Goal: Task Accomplishment & Management: Manage account settings

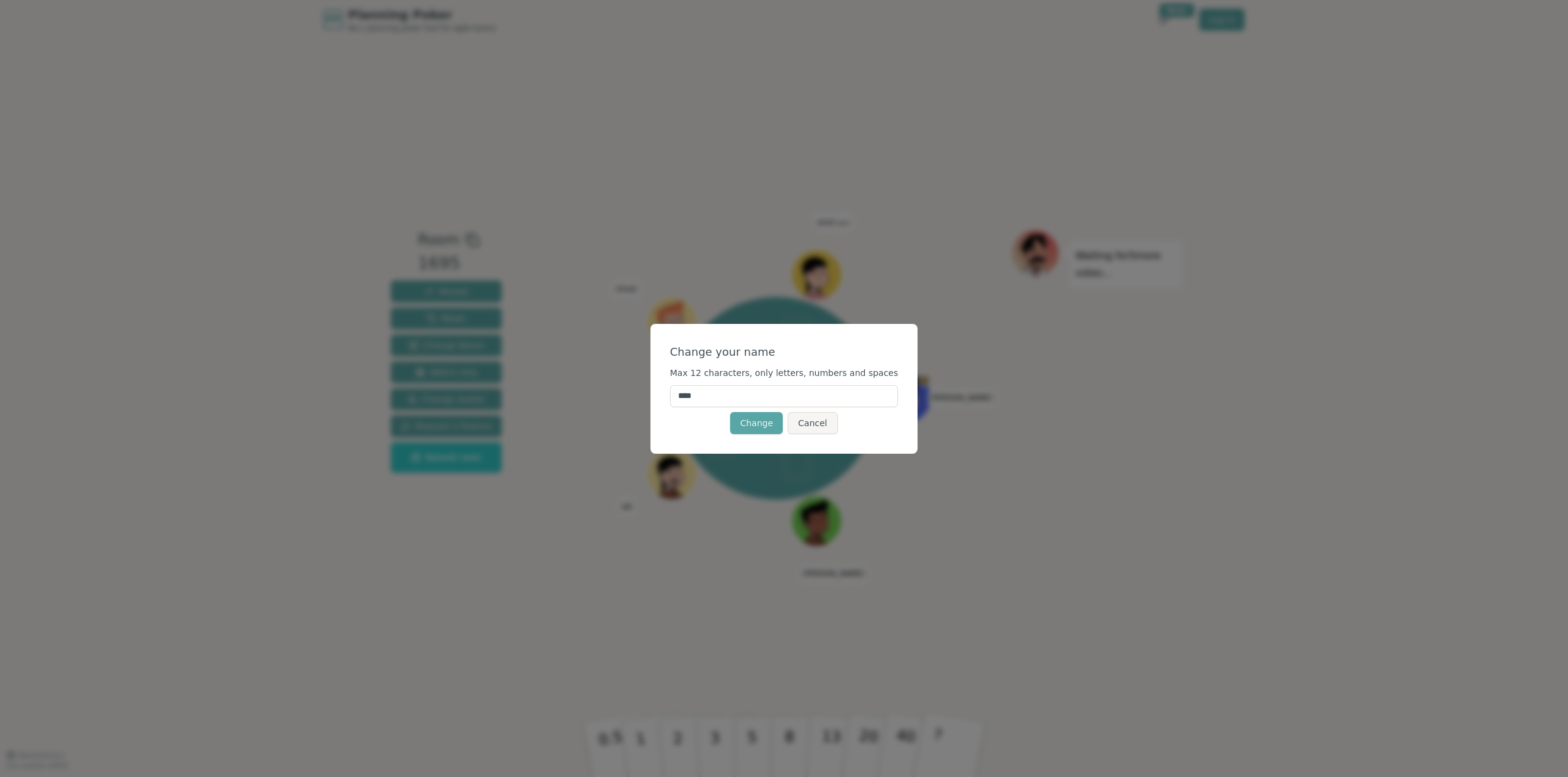
click at [775, 396] on input "****" at bounding box center [785, 396] width 229 height 22
type input "*******"
click at [768, 428] on button "Change" at bounding box center [756, 423] width 53 height 22
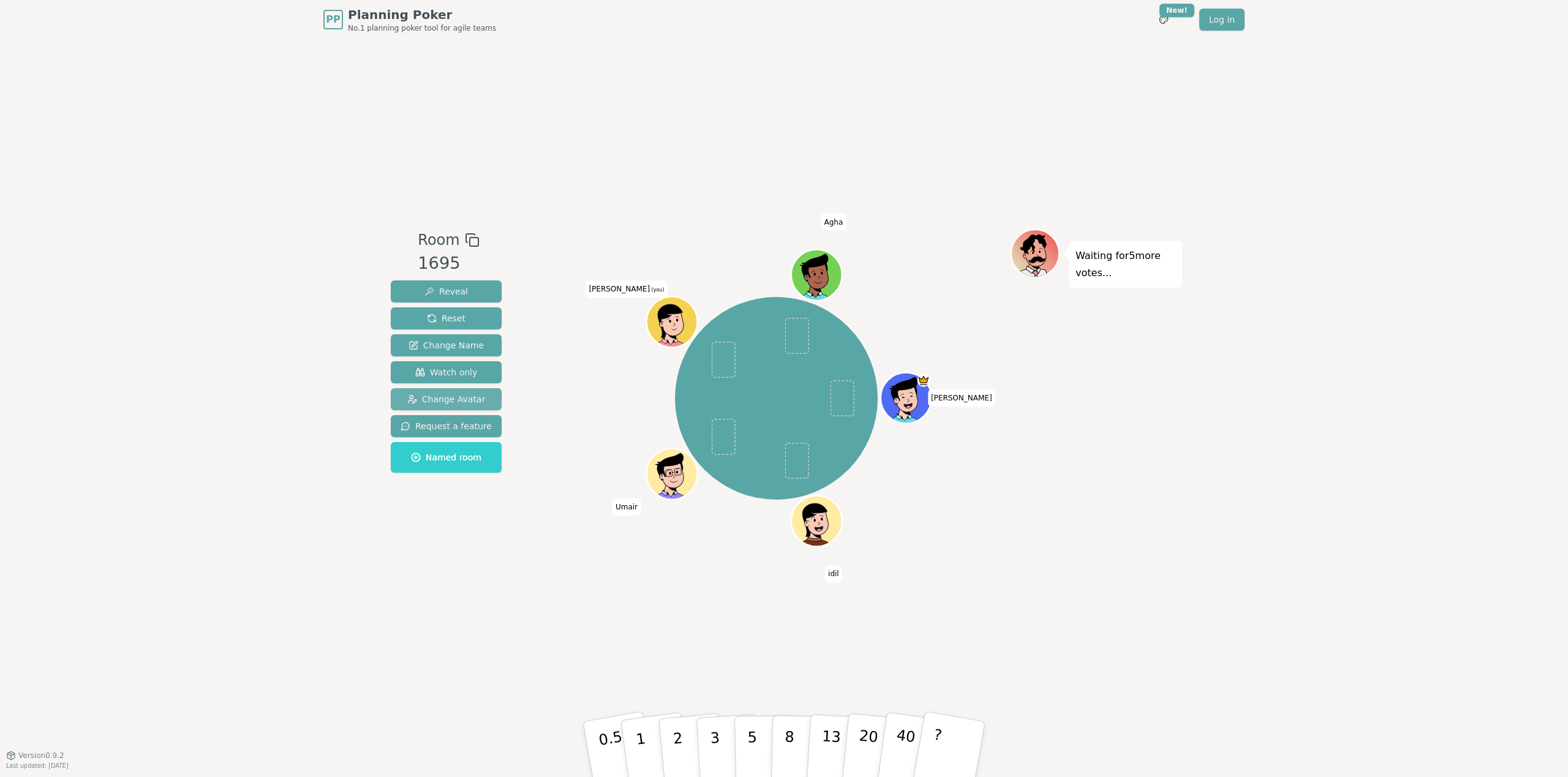
click at [457, 399] on span "Change Avatar" at bounding box center [446, 399] width 78 height 12
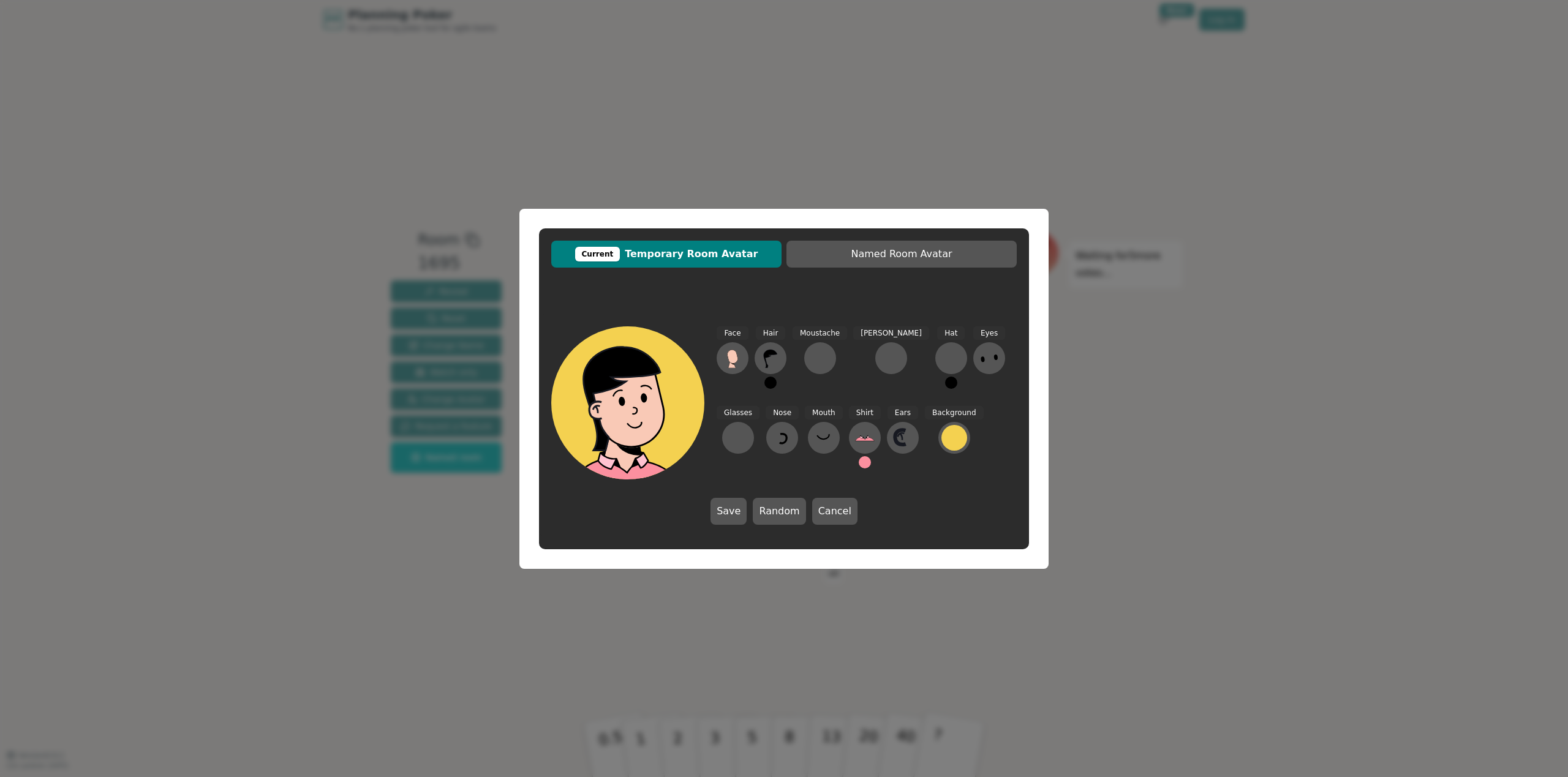
click at [607, 444] on div at bounding box center [632, 452] width 153 height 138
click at [670, 444] on div at bounding box center [632, 452] width 153 height 138
click at [768, 511] on button "Random" at bounding box center [779, 511] width 53 height 27
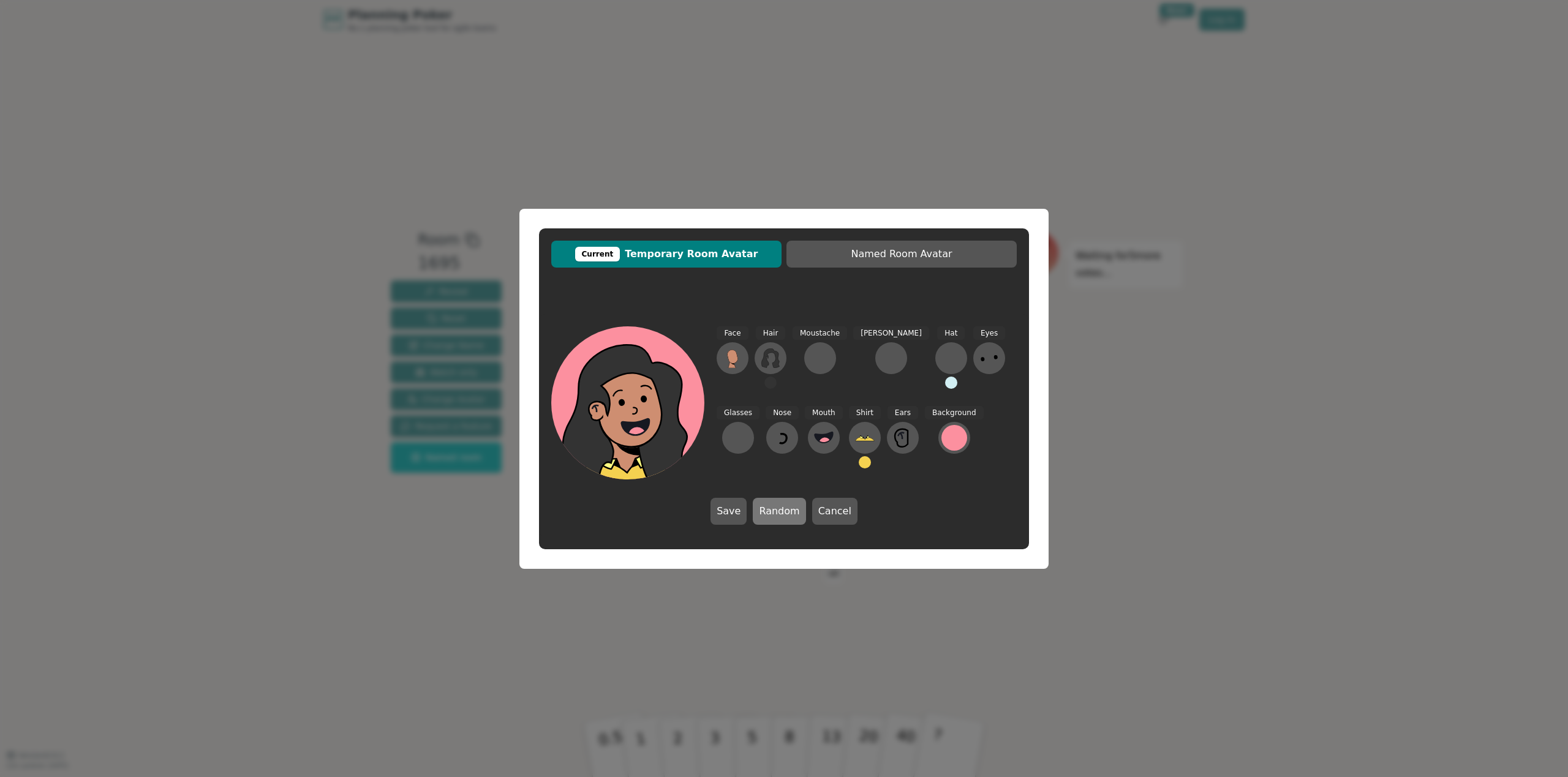
click at [768, 511] on button "Random" at bounding box center [779, 511] width 53 height 27
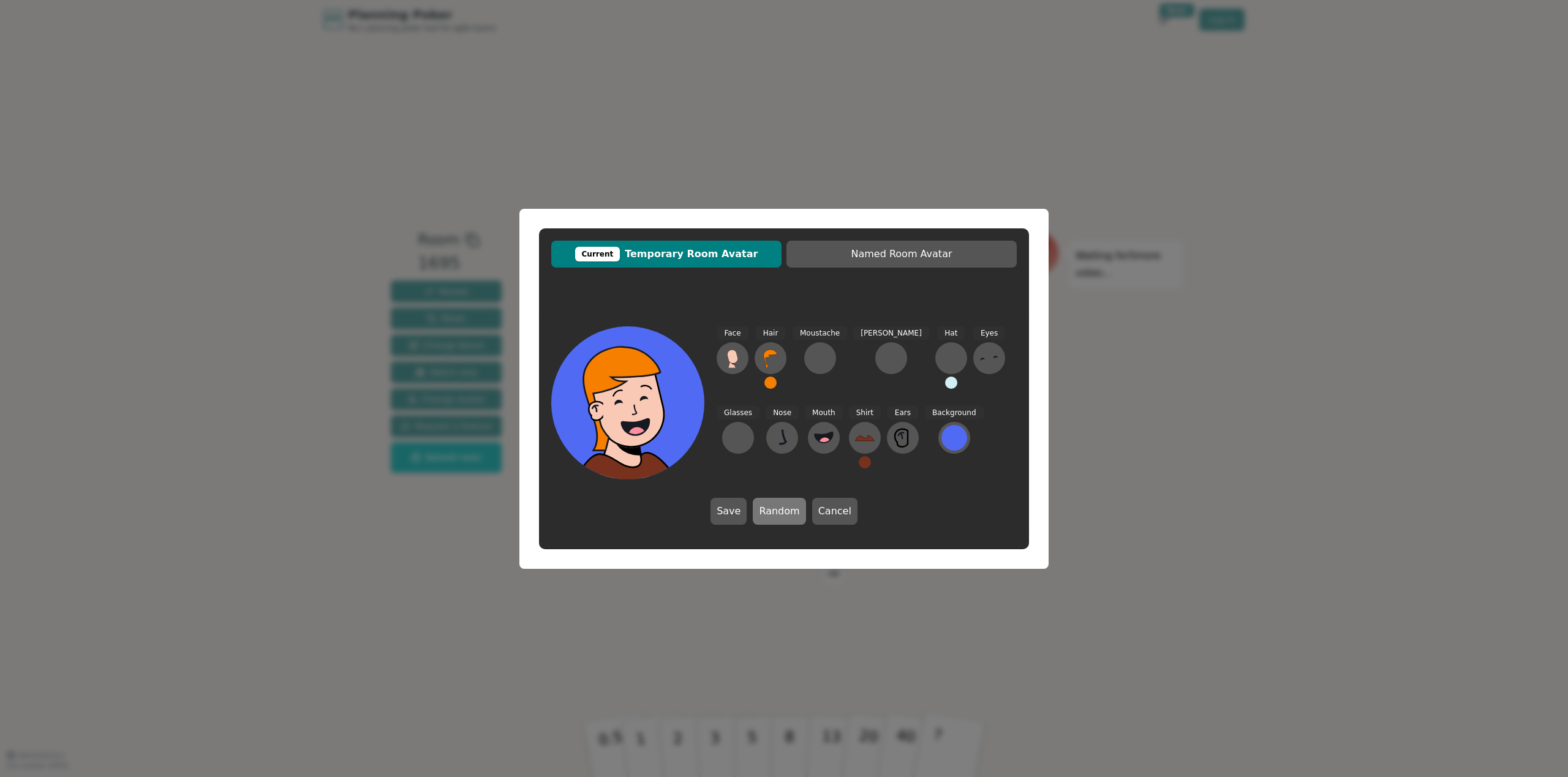
click at [768, 511] on button "Random" at bounding box center [779, 511] width 53 height 27
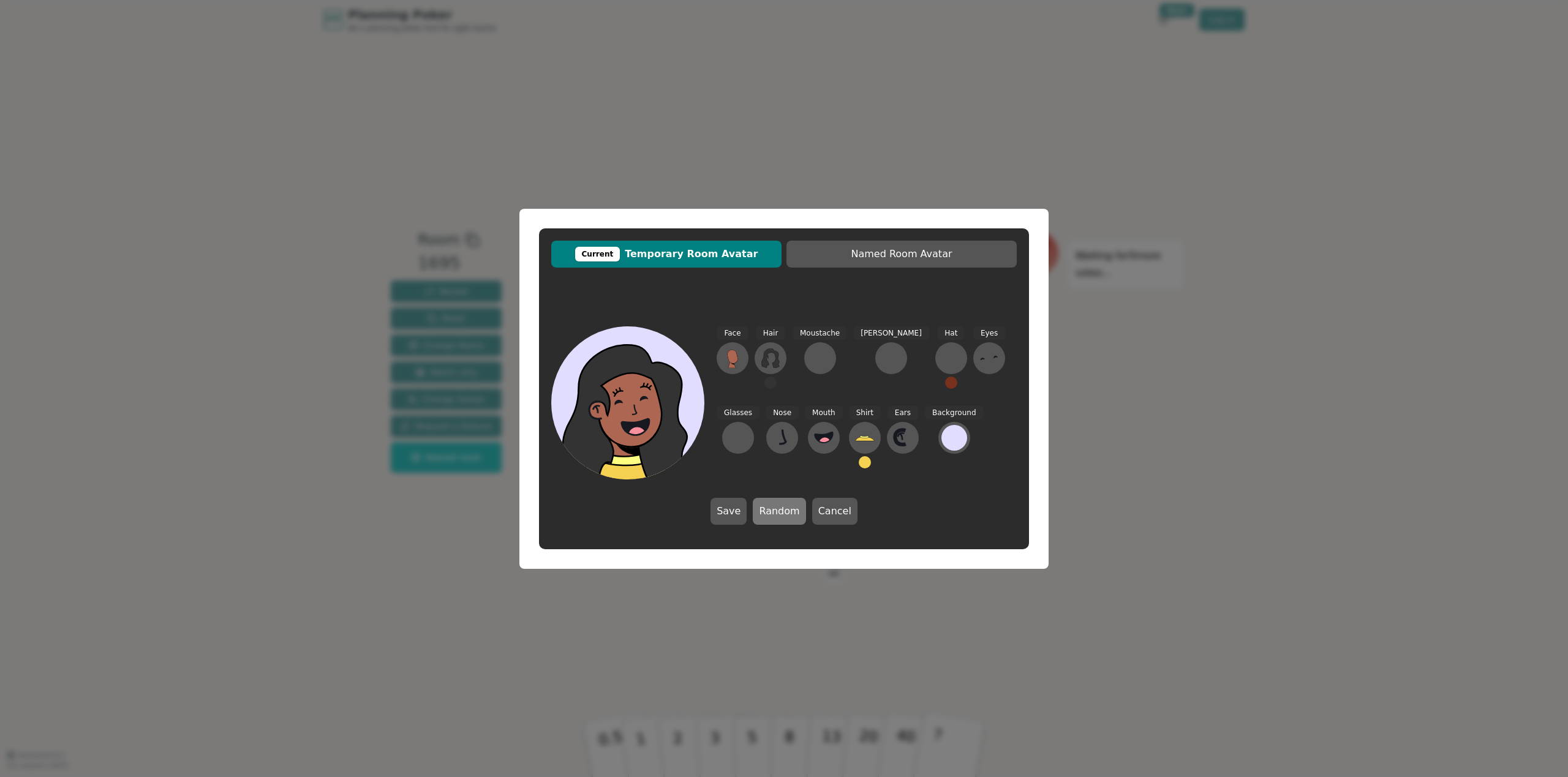
click at [768, 511] on button "Random" at bounding box center [779, 511] width 53 height 27
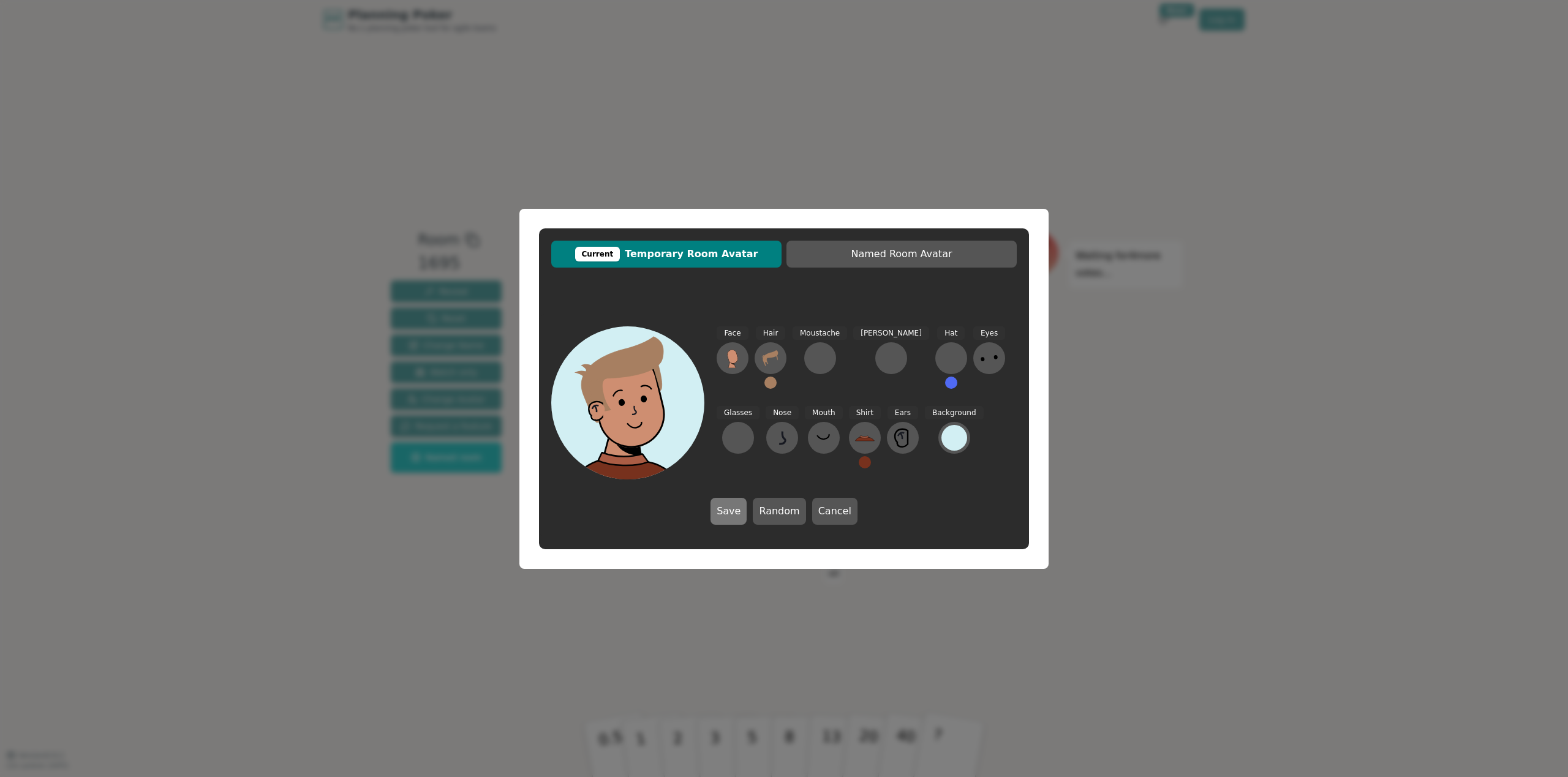
click at [738, 511] on button "Save" at bounding box center [728, 511] width 36 height 27
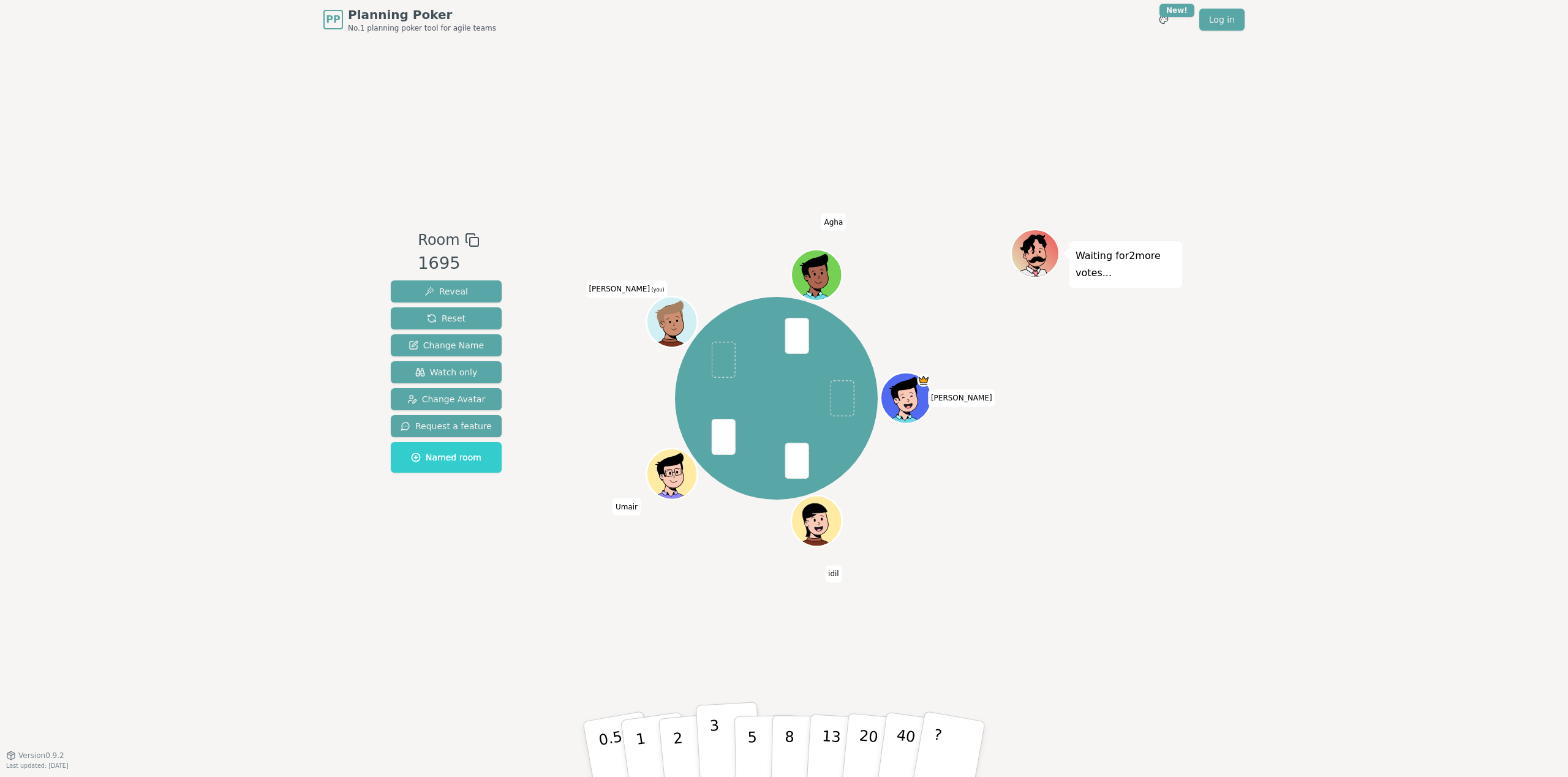
click at [715, 734] on p "3" at bounding box center [716, 750] width 14 height 67
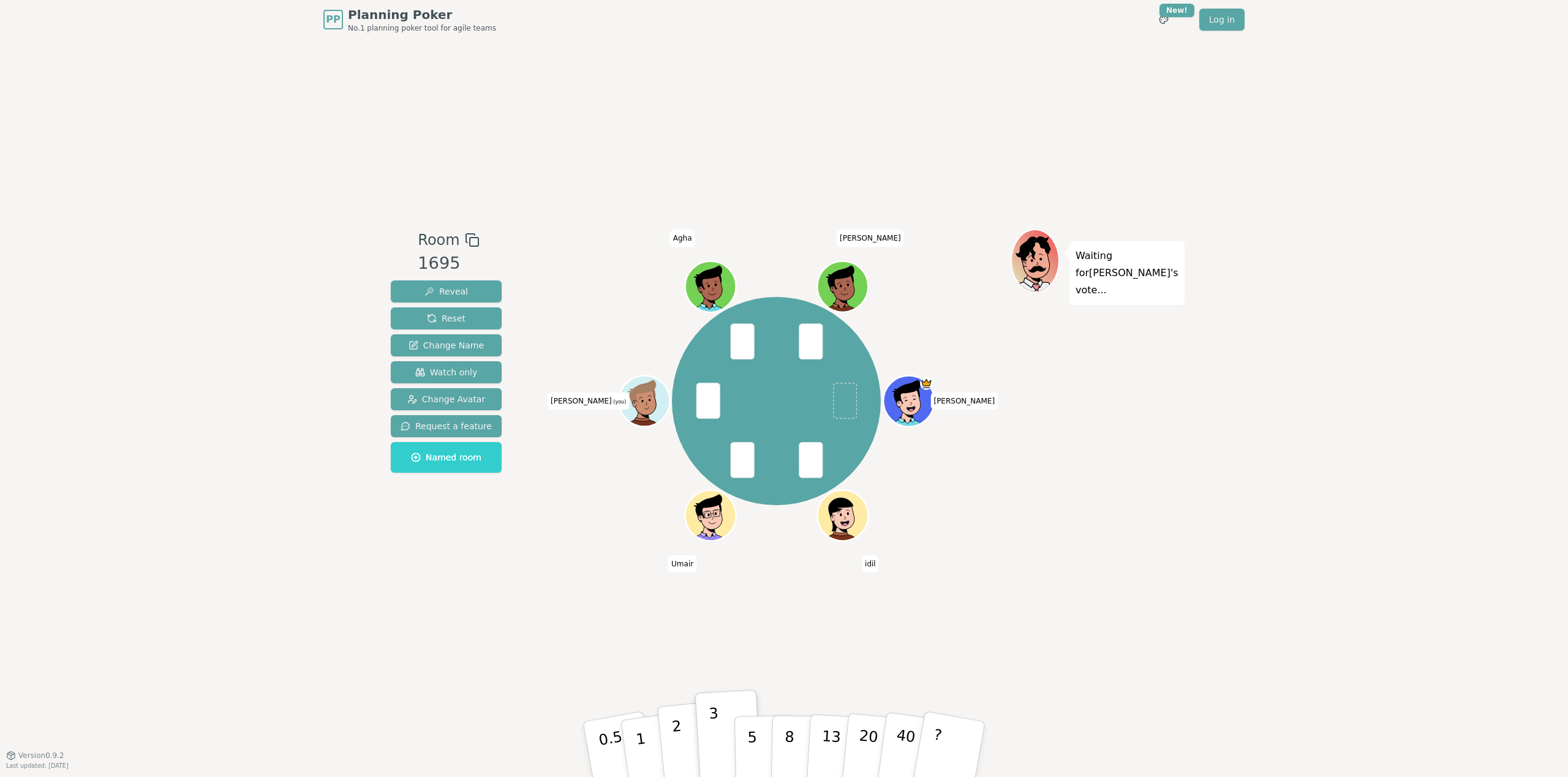
click at [682, 729] on button "2" at bounding box center [692, 750] width 70 height 97
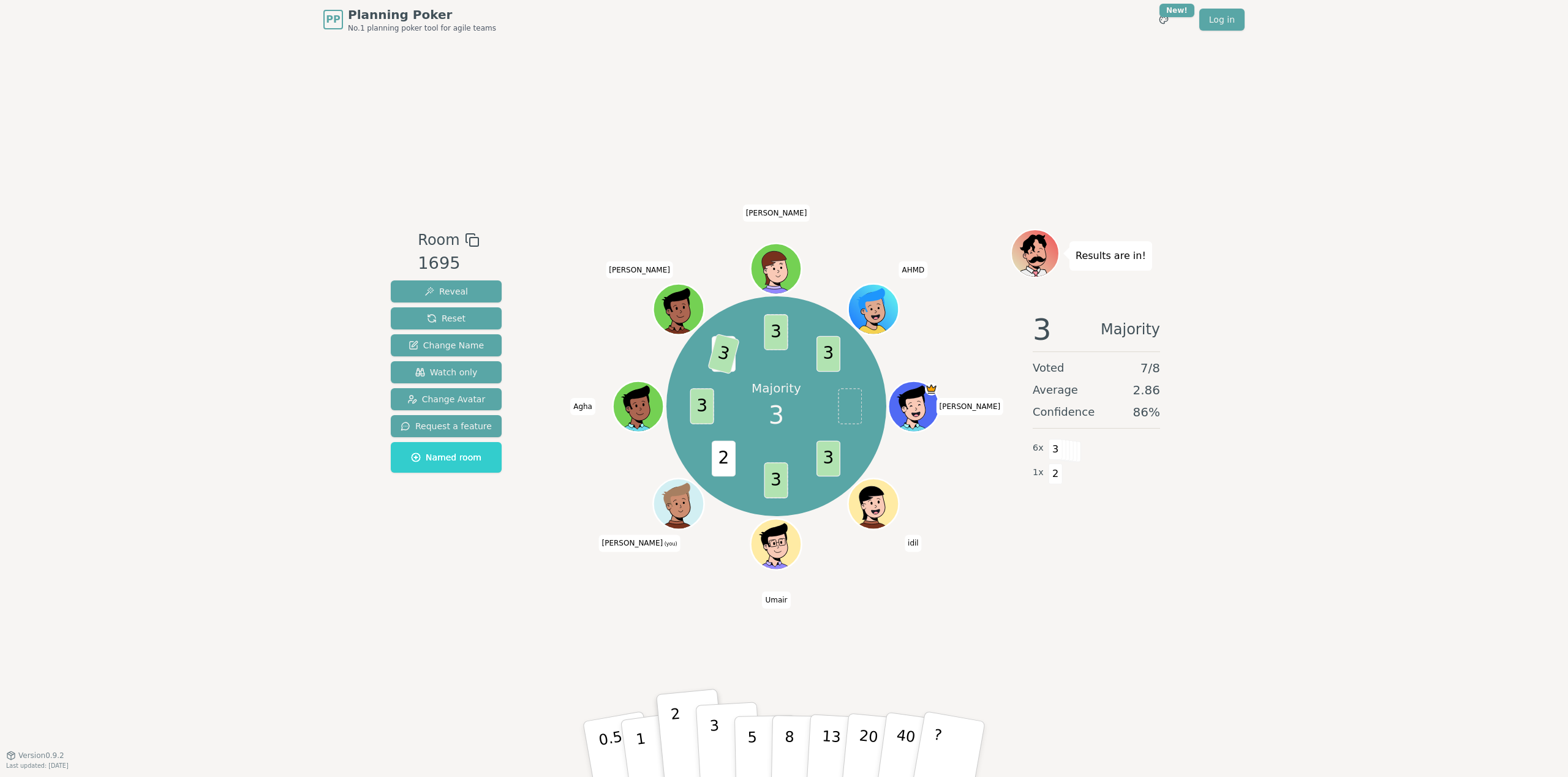
click at [724, 751] on button "3" at bounding box center [729, 749] width 67 height 95
